Goal: Information Seeking & Learning: Learn about a topic

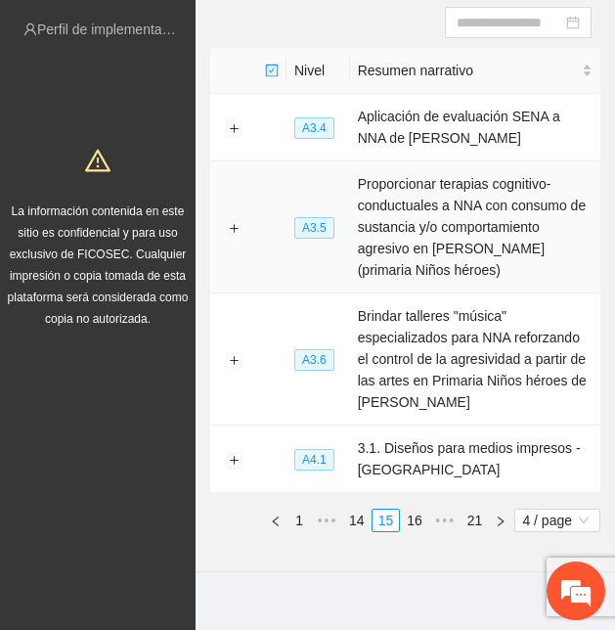
scroll to position [249, 0]
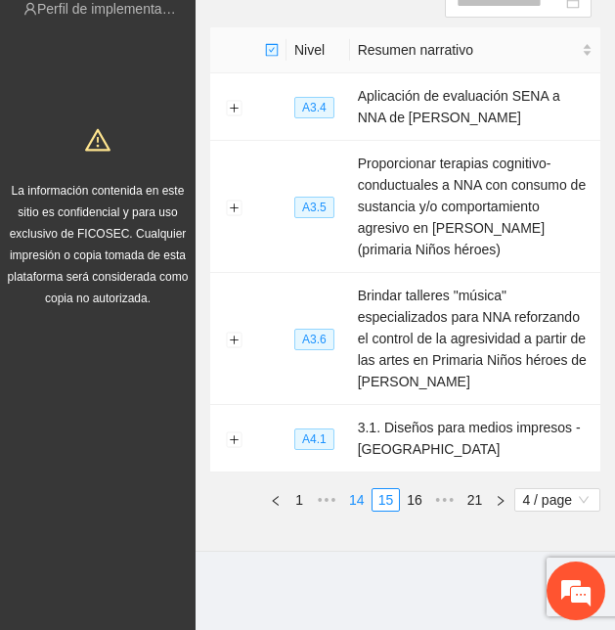
click at [352, 499] on link "14" at bounding box center [356, 500] width 27 height 22
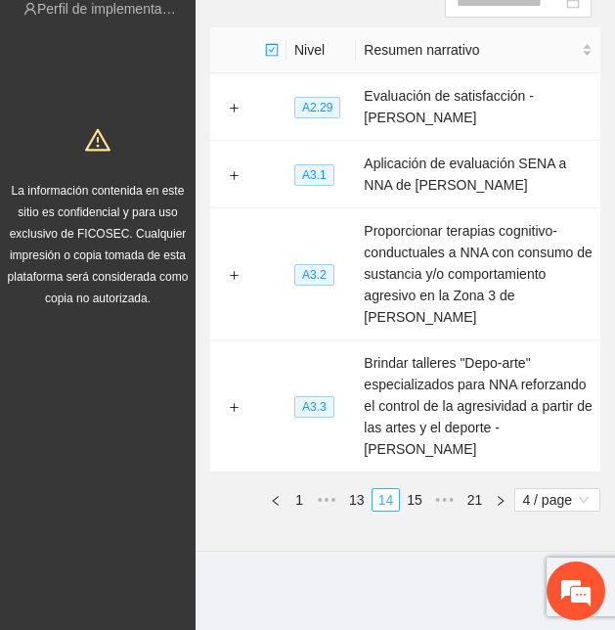
scroll to position [228, 0]
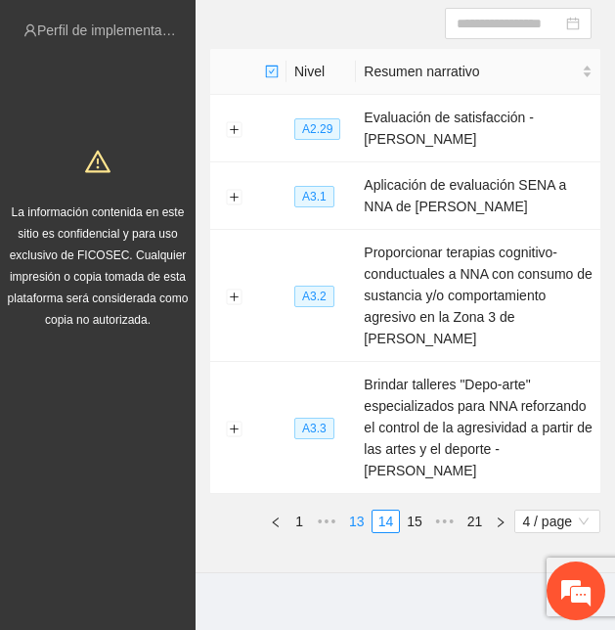
click at [359, 511] on link "13" at bounding box center [356, 522] width 27 height 22
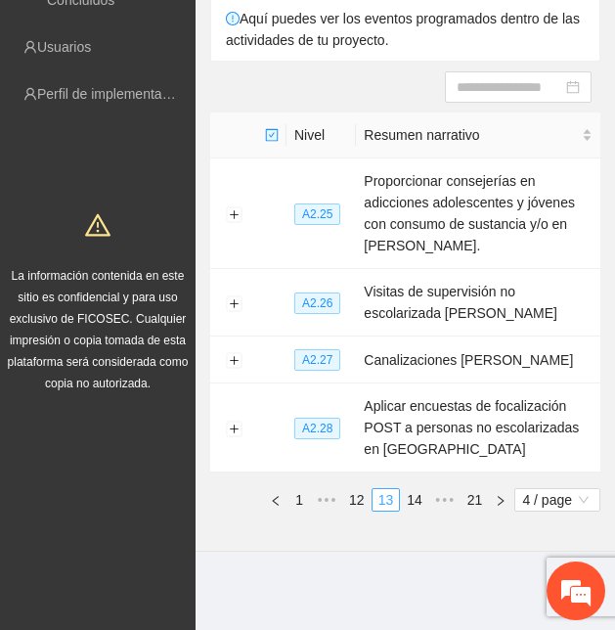
scroll to position [163, 0]
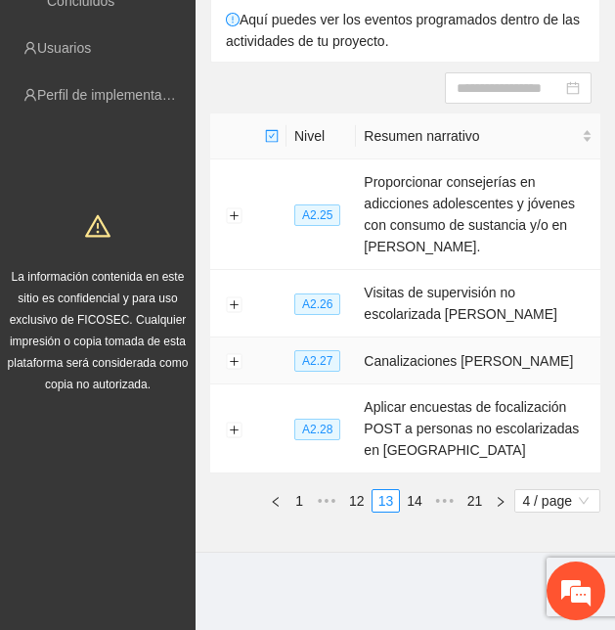
click at [435, 361] on td "Canalizaciones [PERSON_NAME]" at bounding box center [478, 360] width 245 height 47
click at [230, 356] on button "Expand row" at bounding box center [234, 362] width 16 height 16
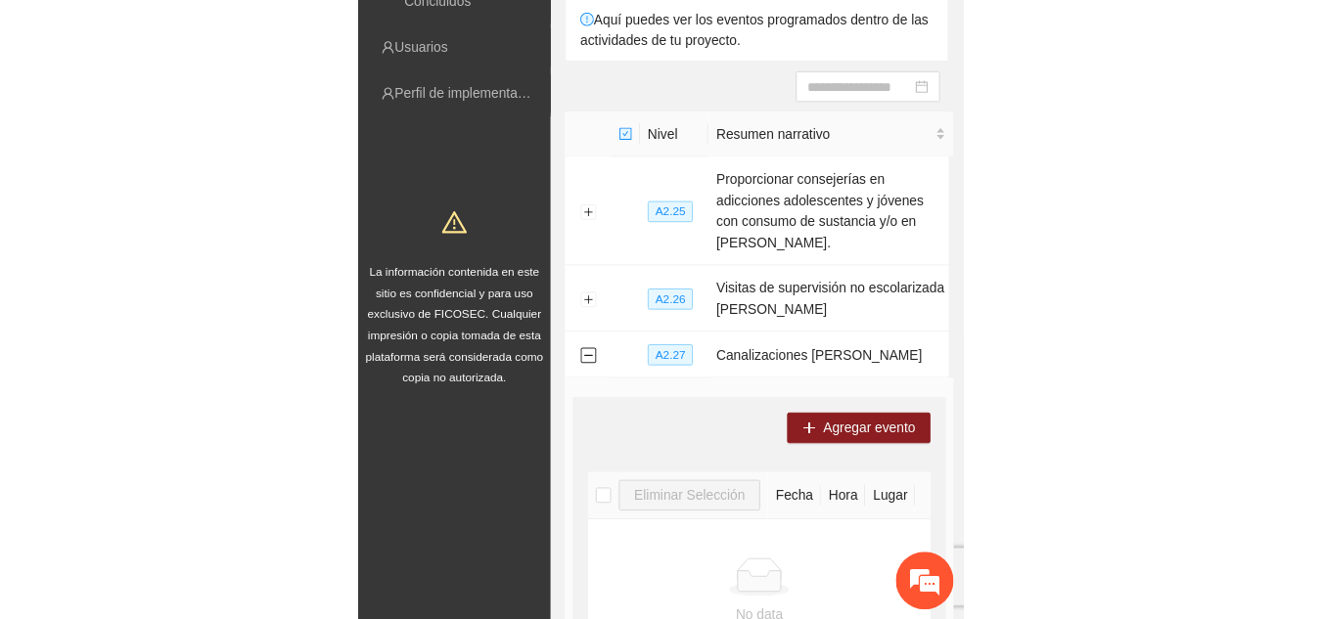
scroll to position [203, 0]
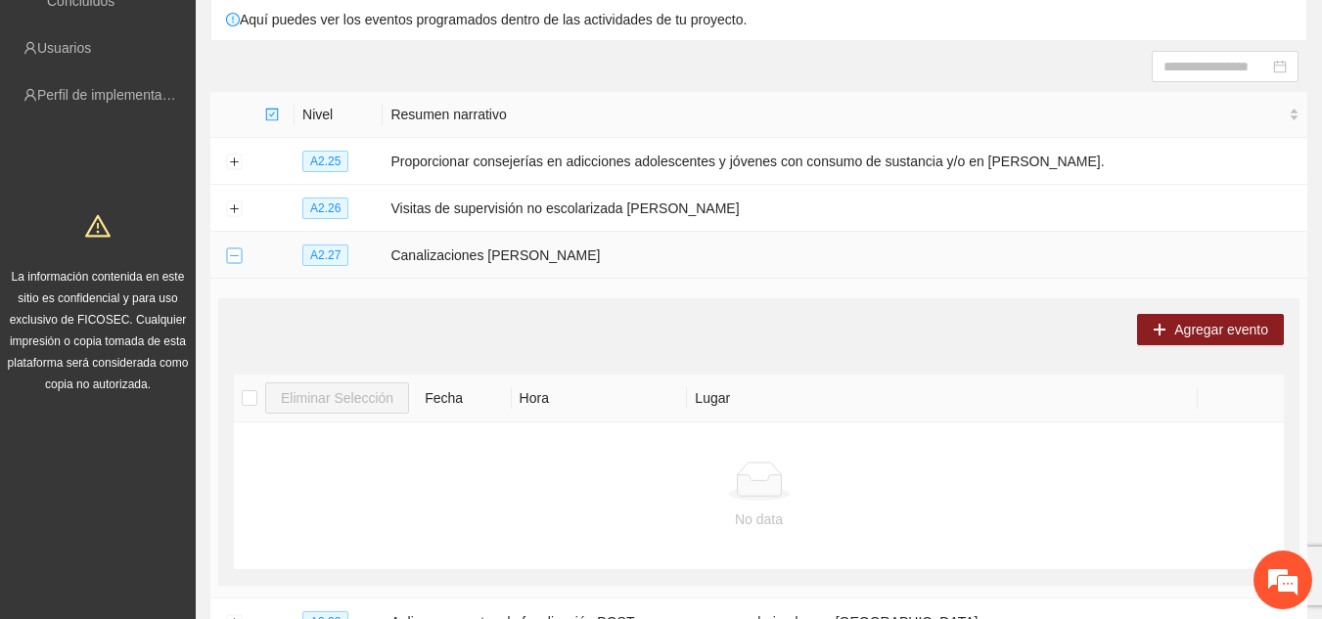
click at [235, 250] on button "Collapse row" at bounding box center [234, 256] width 16 height 16
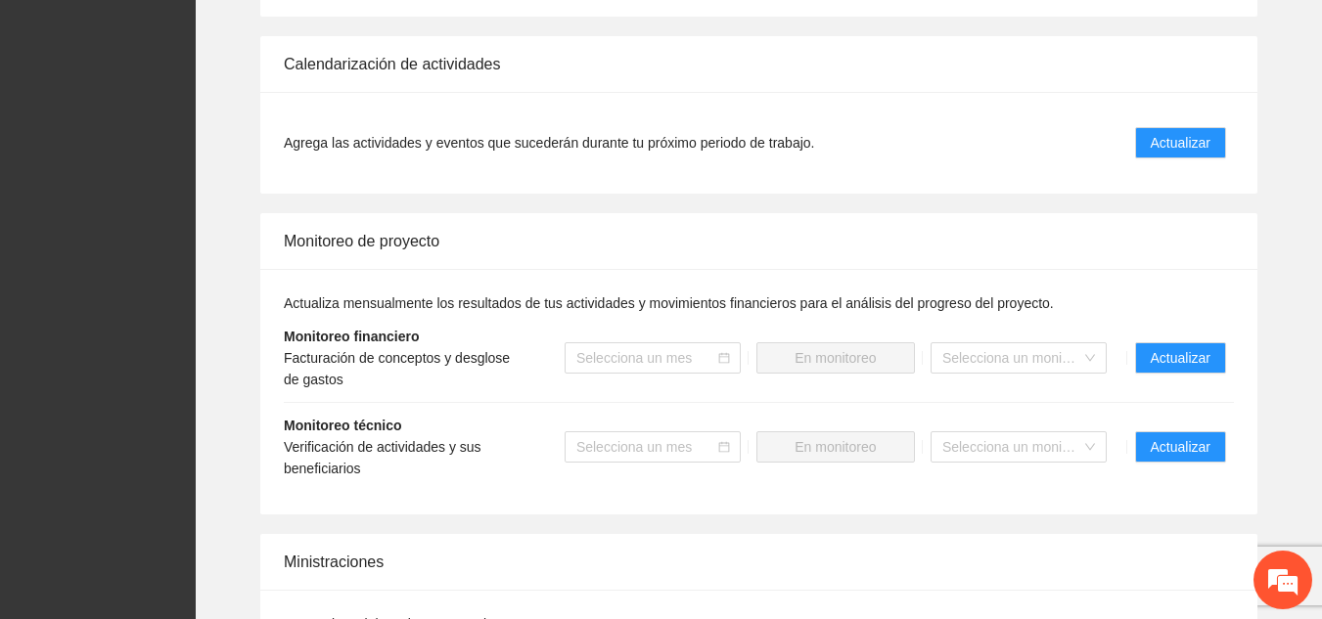
scroll to position [1709, 0]
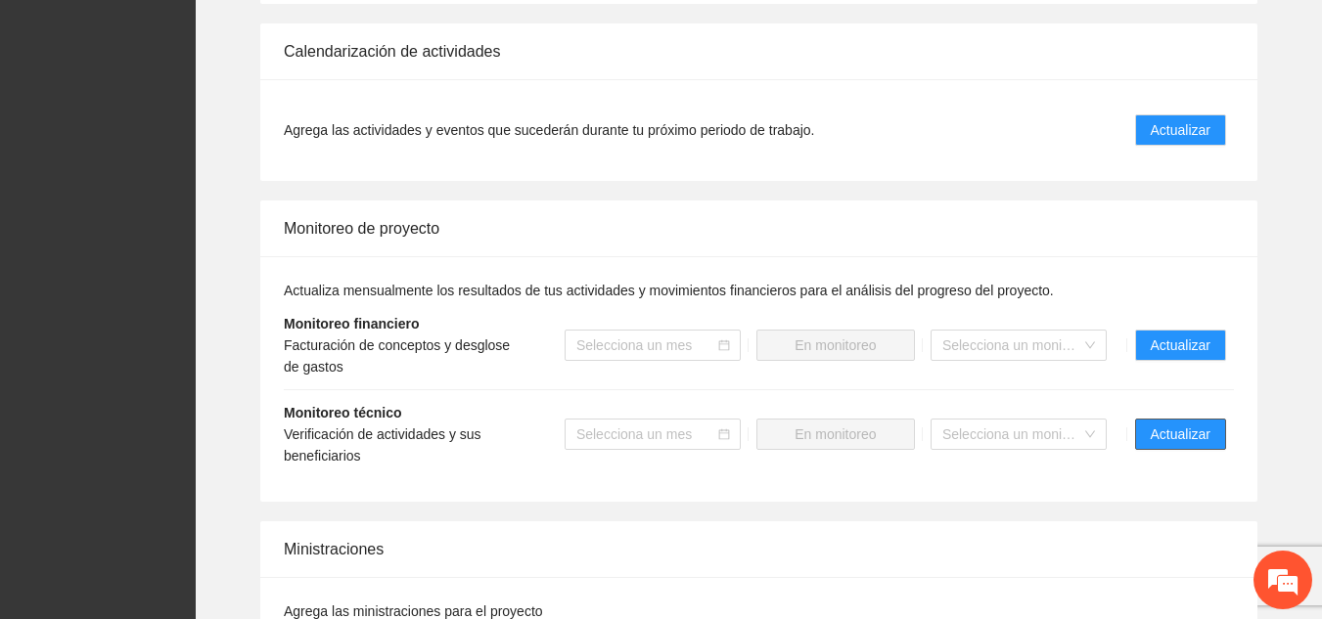
click at [614, 424] on span "Actualizar" at bounding box center [1180, 435] width 60 height 22
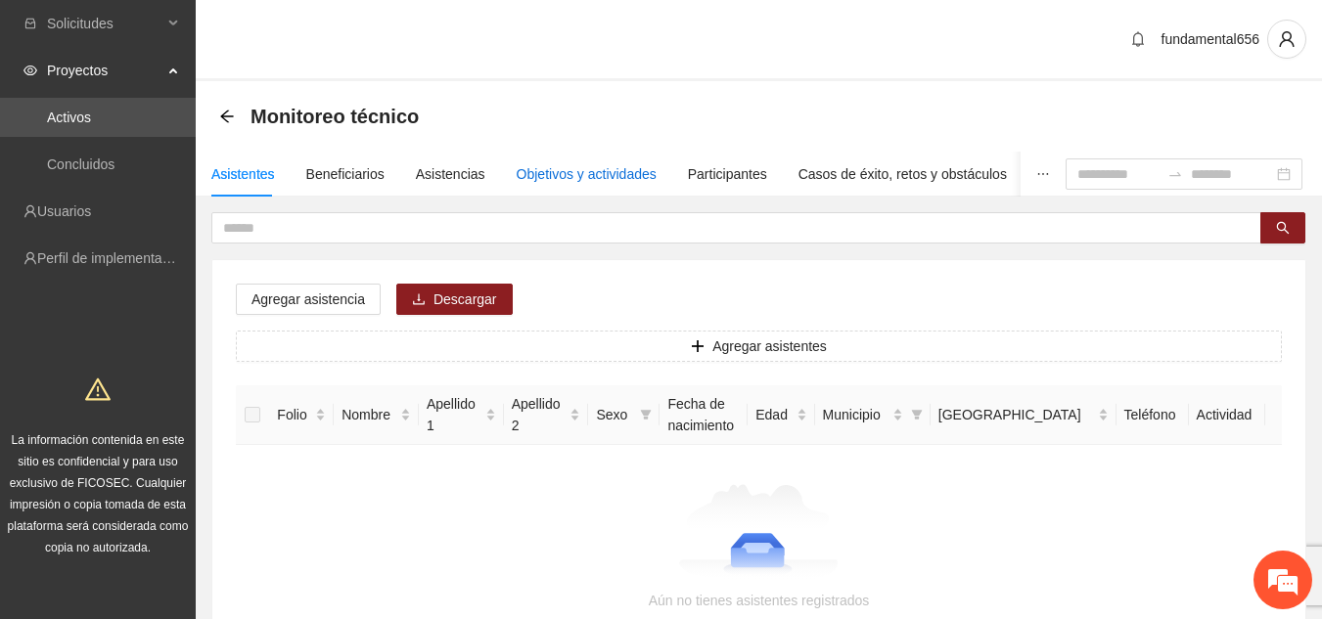
click at [597, 170] on div "Objetivos y actividades" at bounding box center [586, 174] width 140 height 22
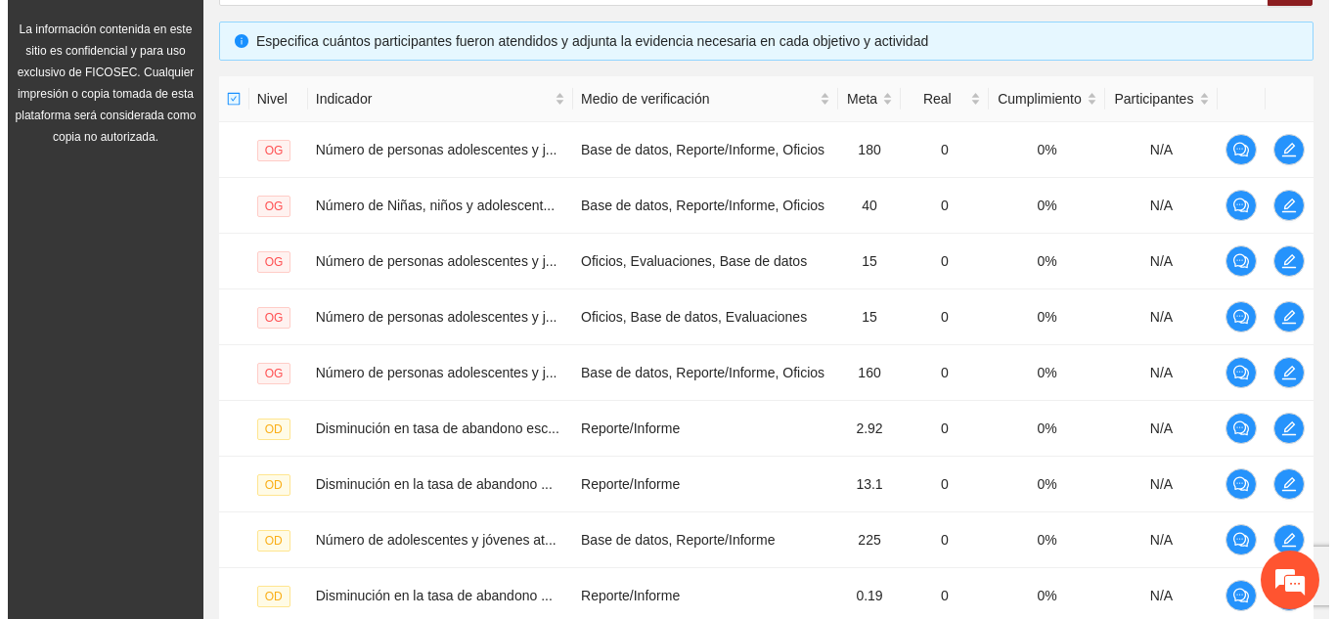
scroll to position [659, 0]
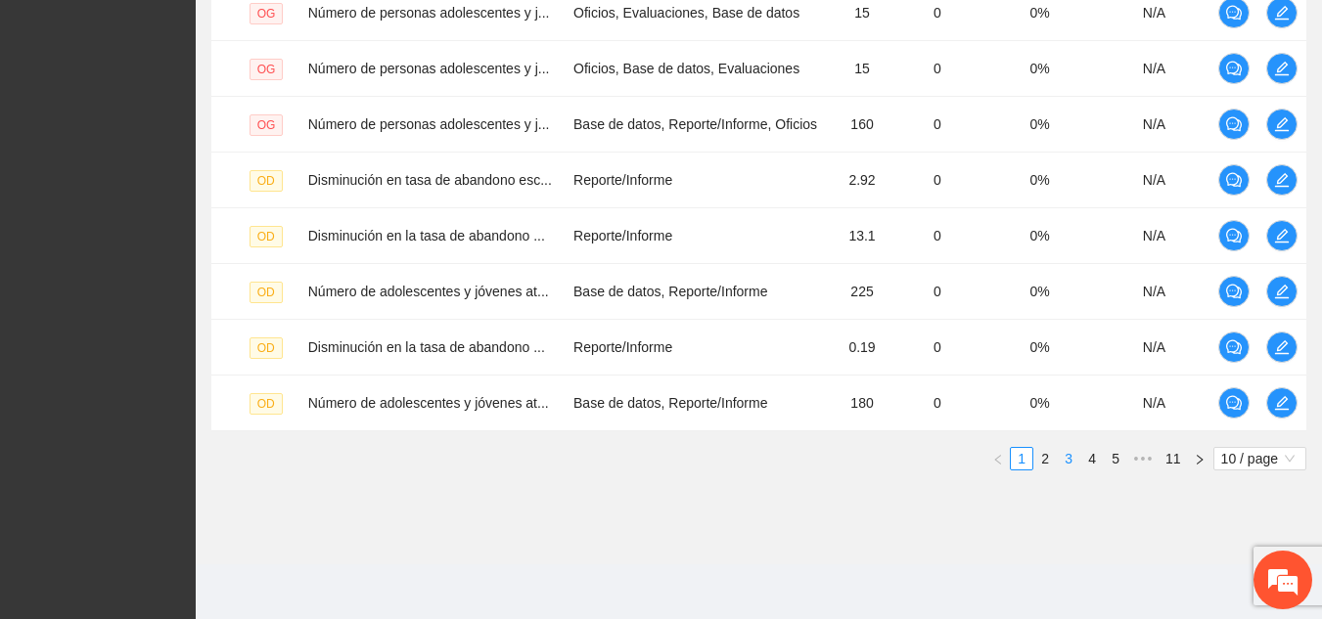
click at [614, 466] on link "3" at bounding box center [1068, 459] width 22 height 22
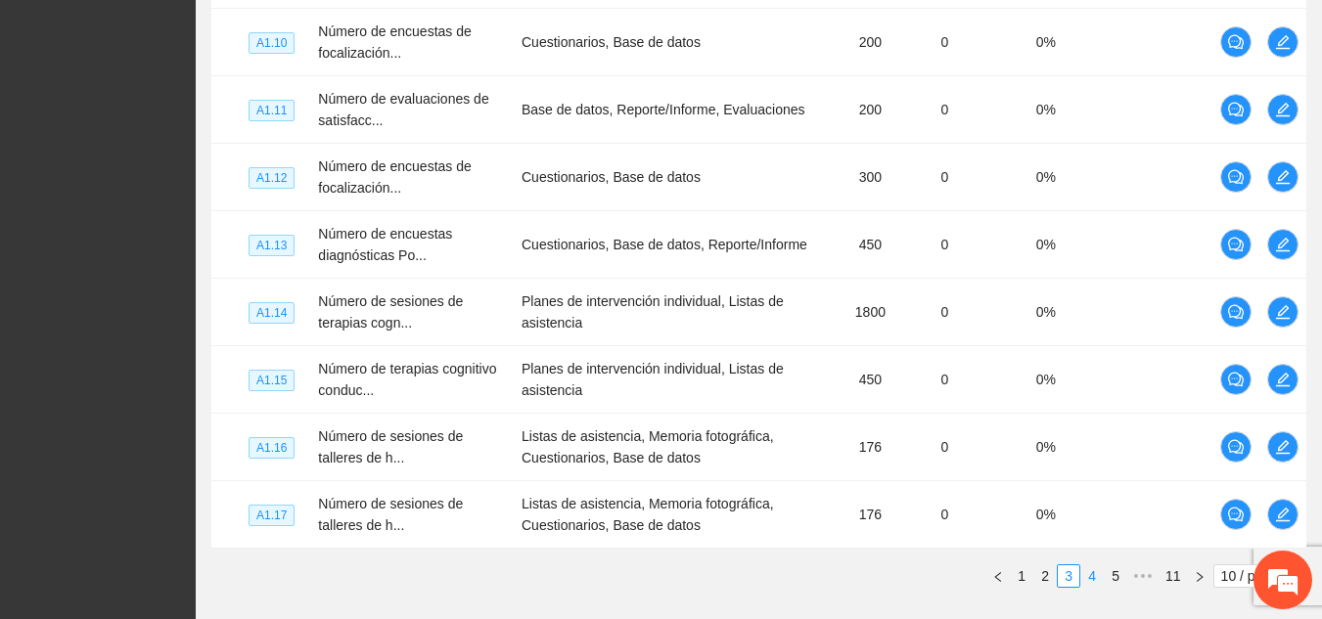
click at [614, 580] on link "4" at bounding box center [1092, 576] width 22 height 22
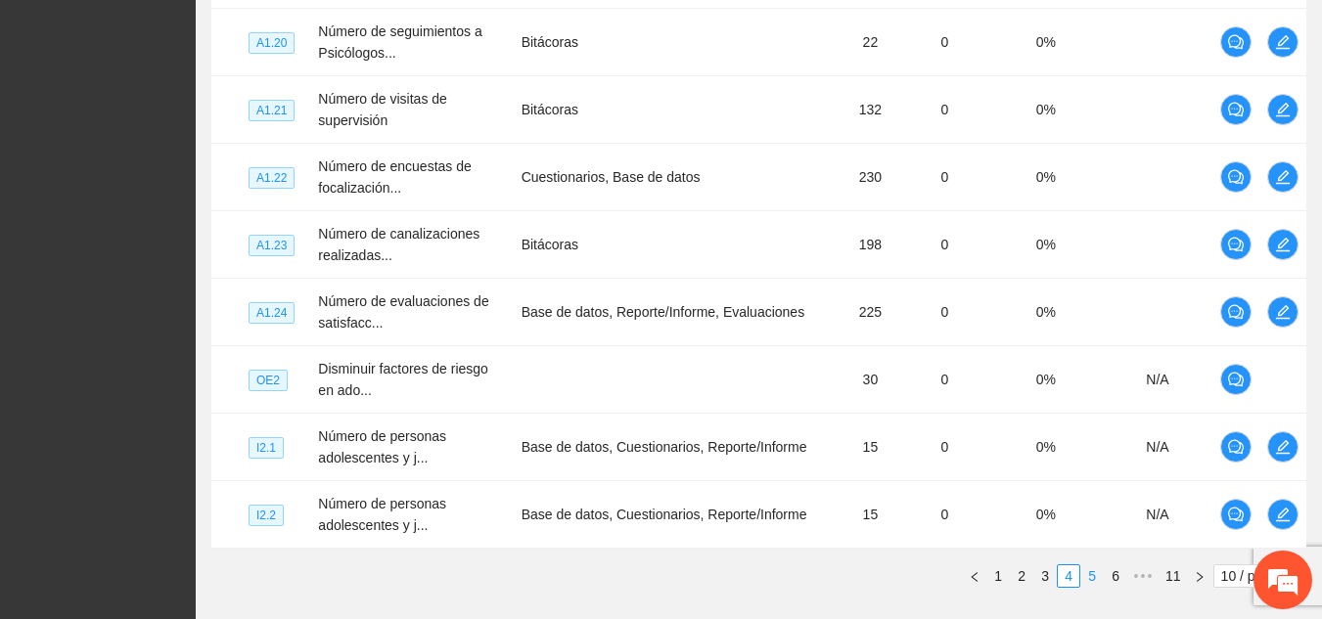
click at [614, 579] on link "5" at bounding box center [1092, 576] width 22 height 22
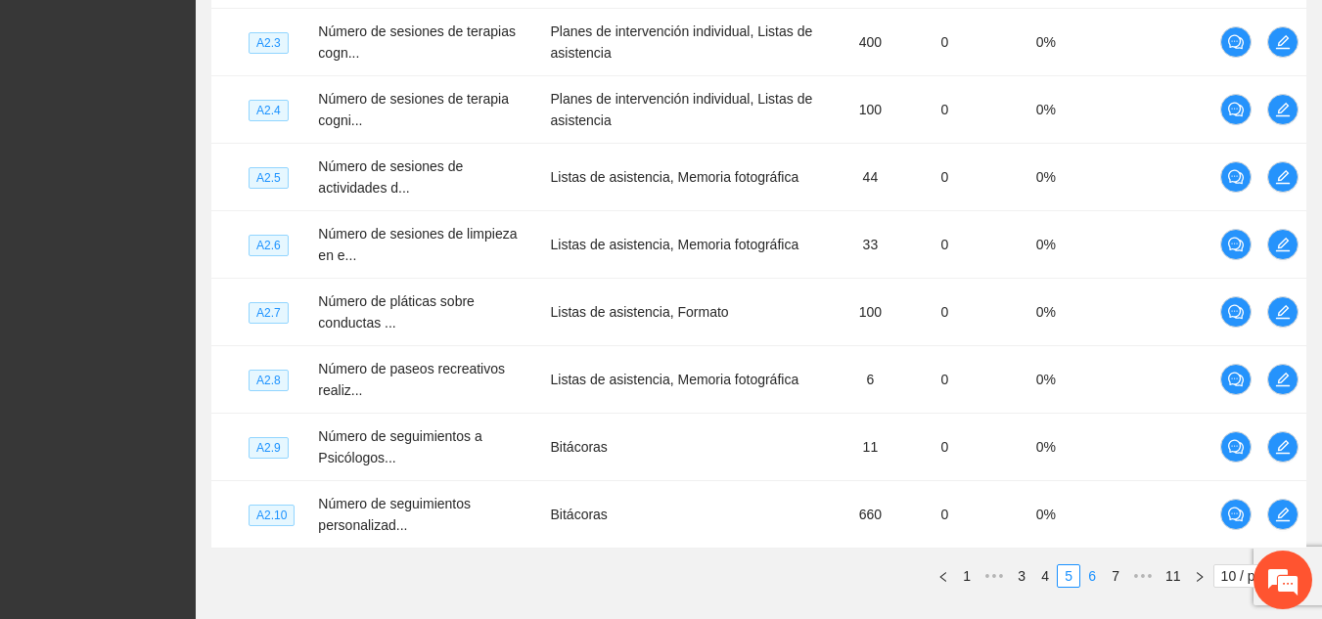
click at [614, 579] on link "6" at bounding box center [1092, 576] width 22 height 22
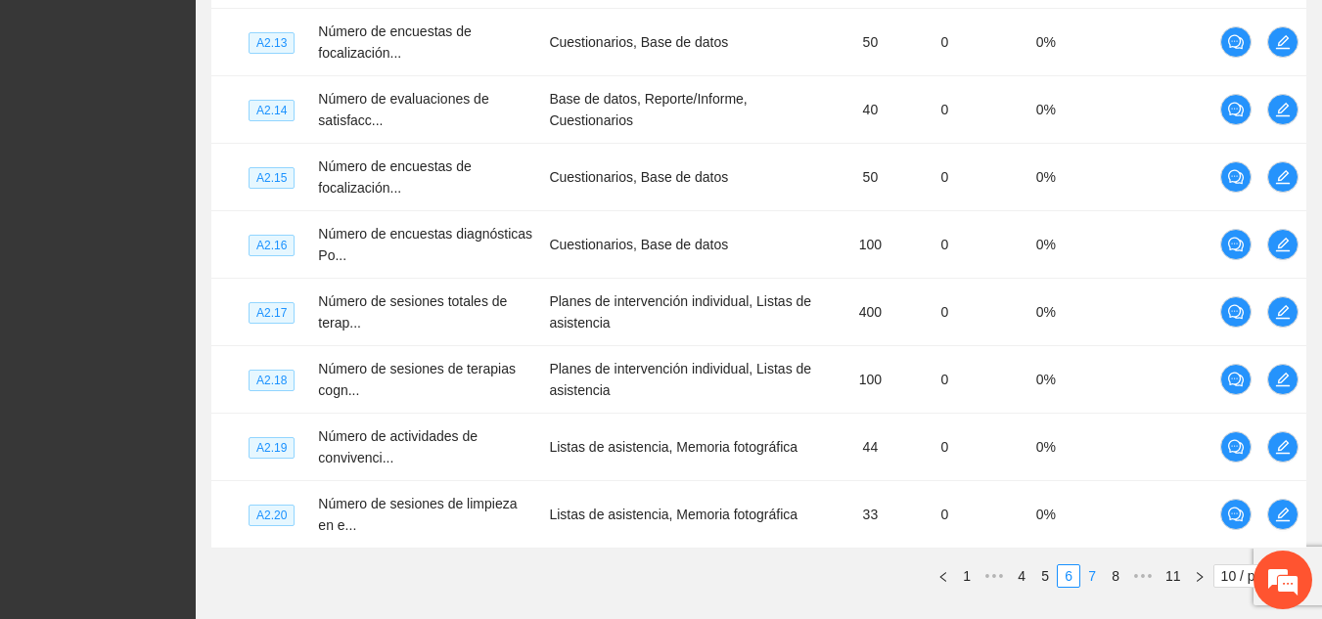
click at [614, 579] on link "7" at bounding box center [1092, 576] width 22 height 22
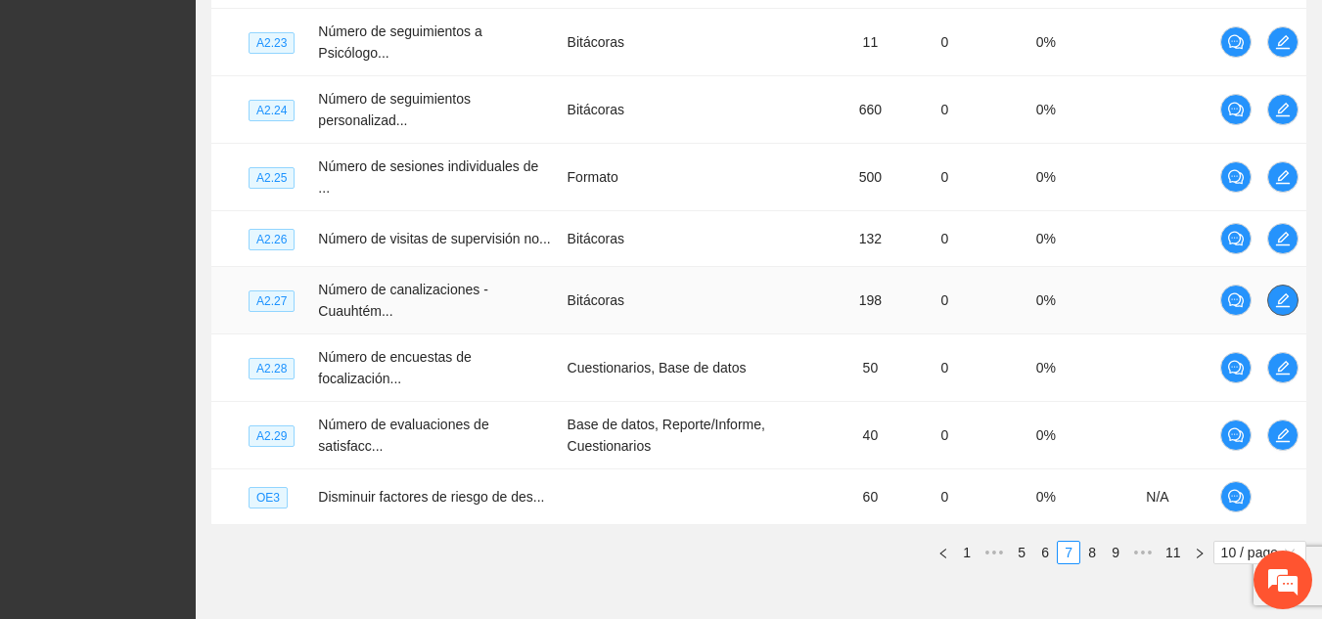
click at [614, 292] on icon "edit" at bounding box center [1283, 300] width 16 height 16
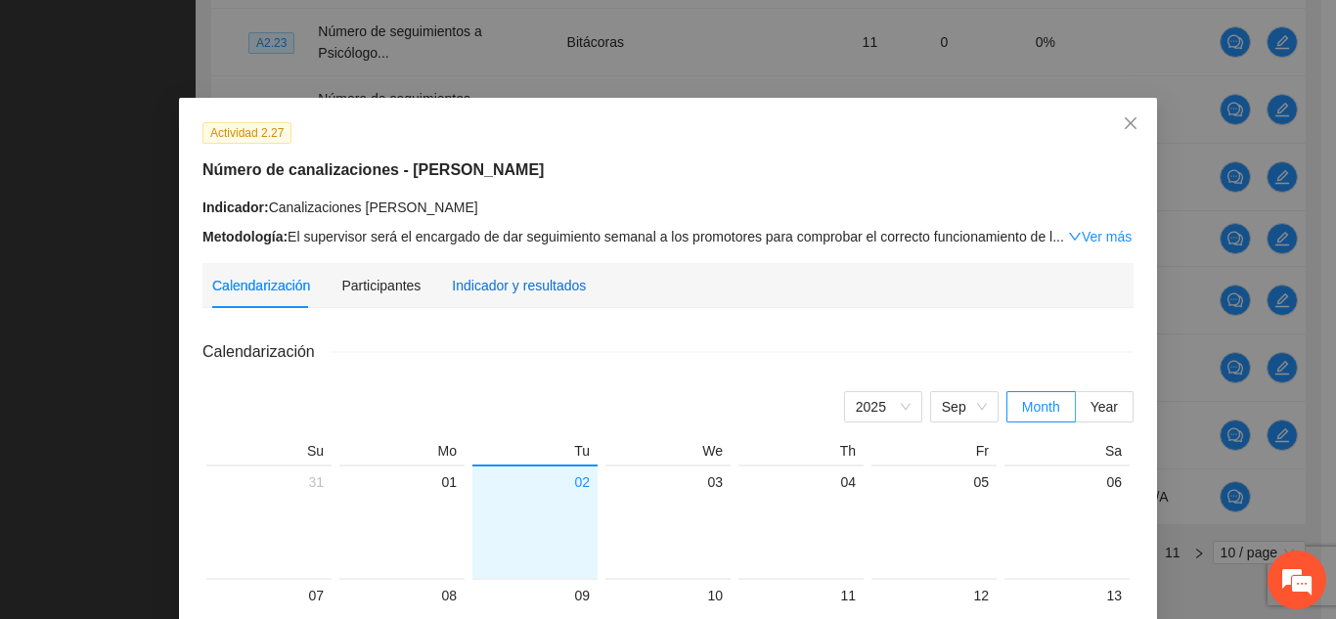
click at [492, 275] on div "Indicador y resultados" at bounding box center [519, 286] width 134 height 22
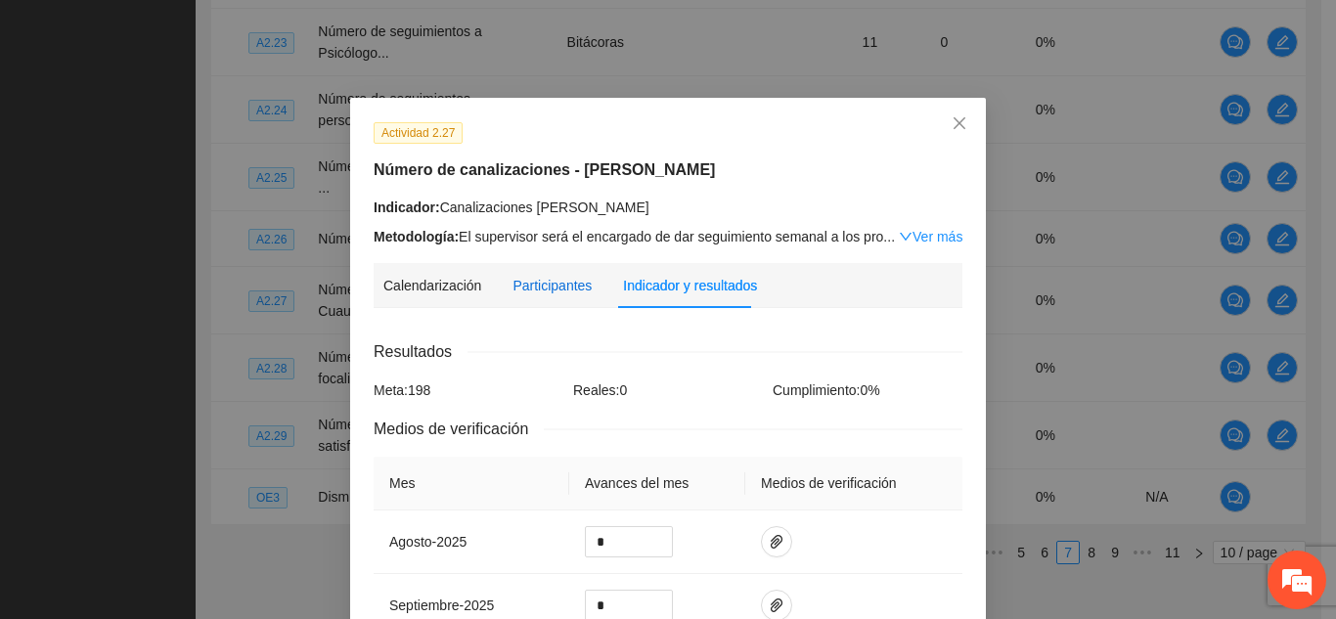
click at [520, 291] on div "Participantes" at bounding box center [552, 286] width 79 height 22
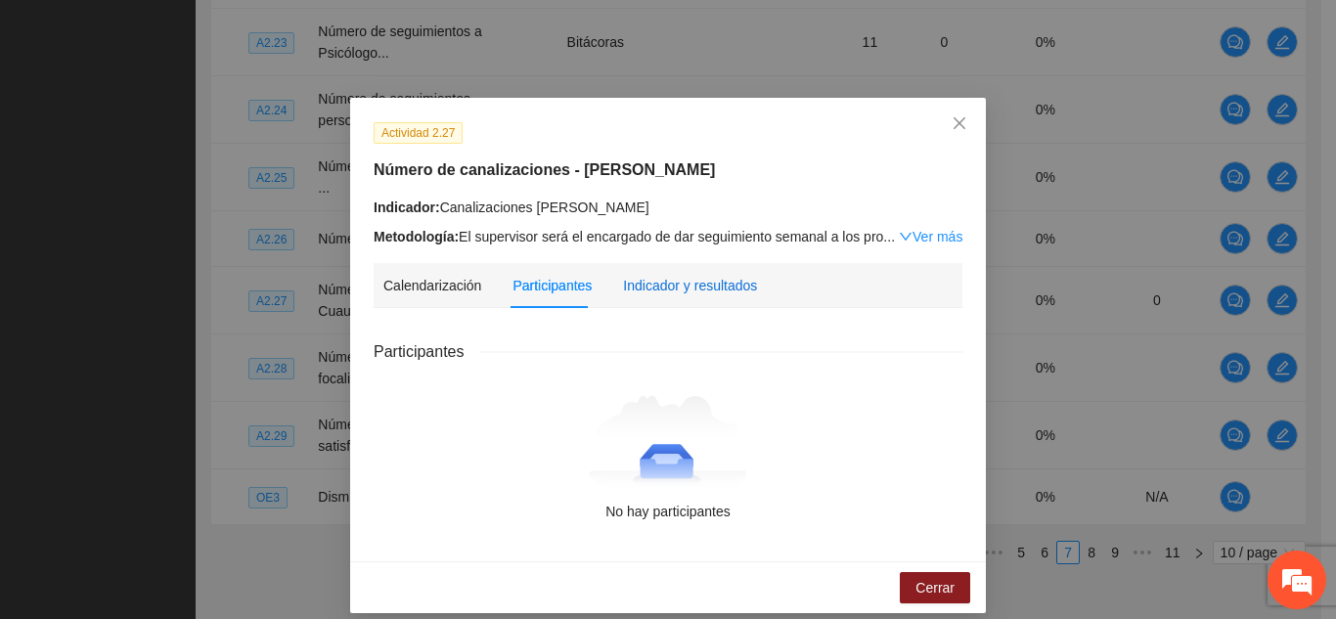
click at [614, 281] on div "Indicador y resultados" at bounding box center [690, 286] width 134 height 22
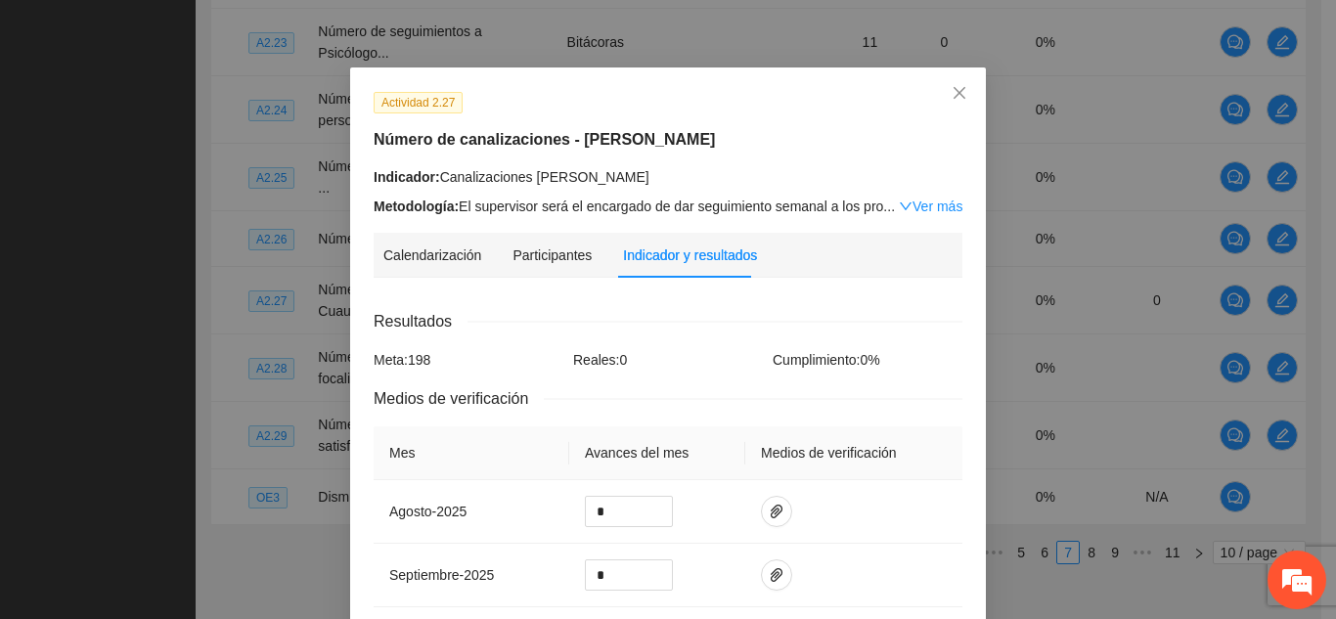
scroll to position [29, 0]
click at [614, 204] on link "Ver más" at bounding box center [931, 208] width 64 height 16
